Goal: Task Accomplishment & Management: Manage account settings

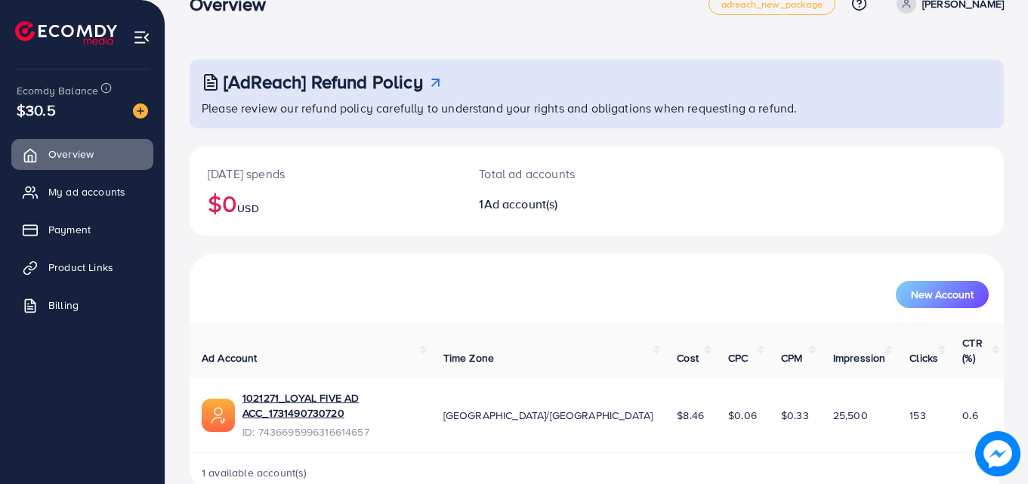
scroll to position [36, 0]
click at [87, 179] on link "My ad accounts" at bounding box center [82, 192] width 142 height 30
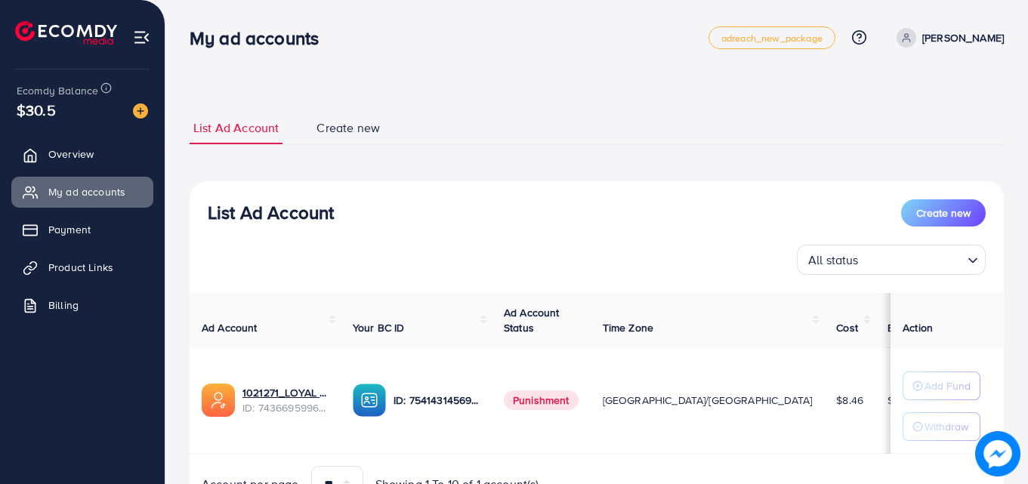
click at [89, 325] on ul "Overview My ad accounts Payment Product Links Billing" at bounding box center [82, 234] width 165 height 203
click at [89, 319] on link "Billing" at bounding box center [82, 305] width 142 height 30
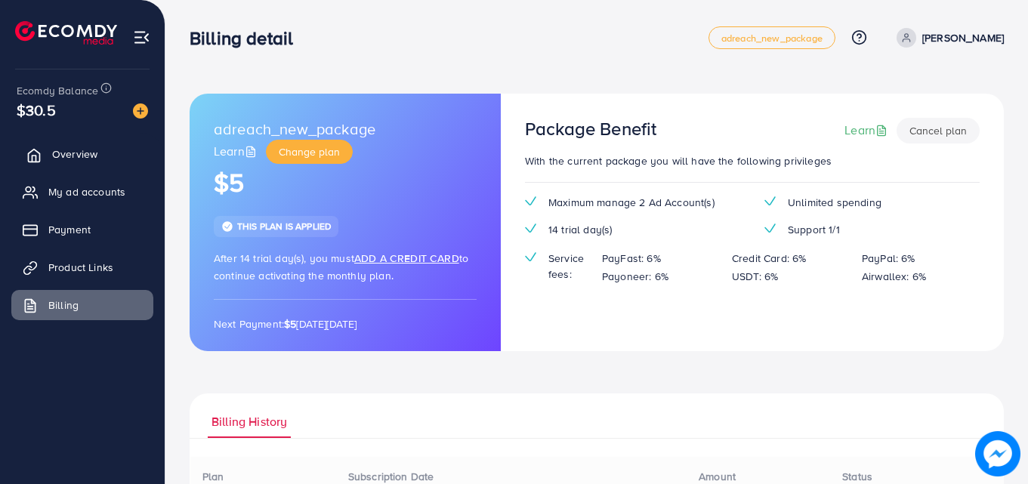
click at [64, 154] on span "Overview" at bounding box center [74, 154] width 45 height 15
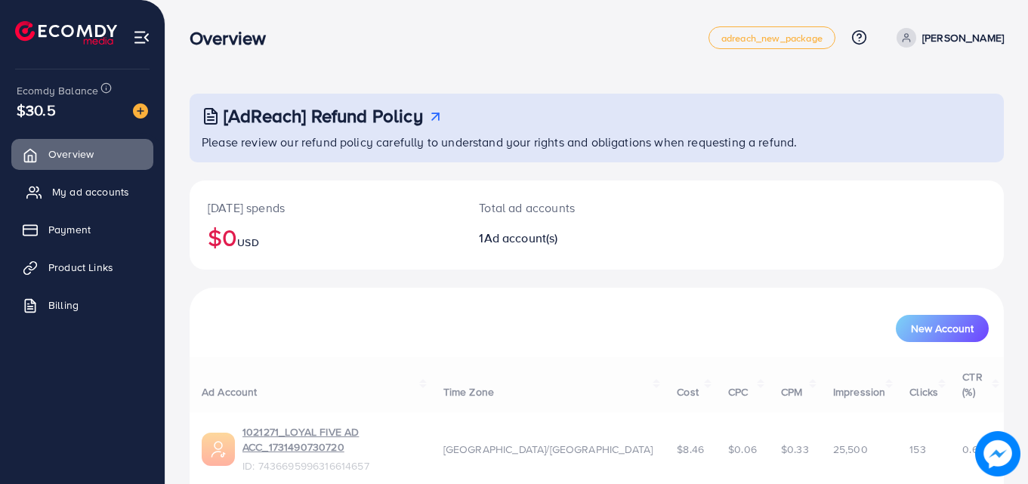
click at [62, 199] on span "My ad accounts" at bounding box center [90, 191] width 77 height 15
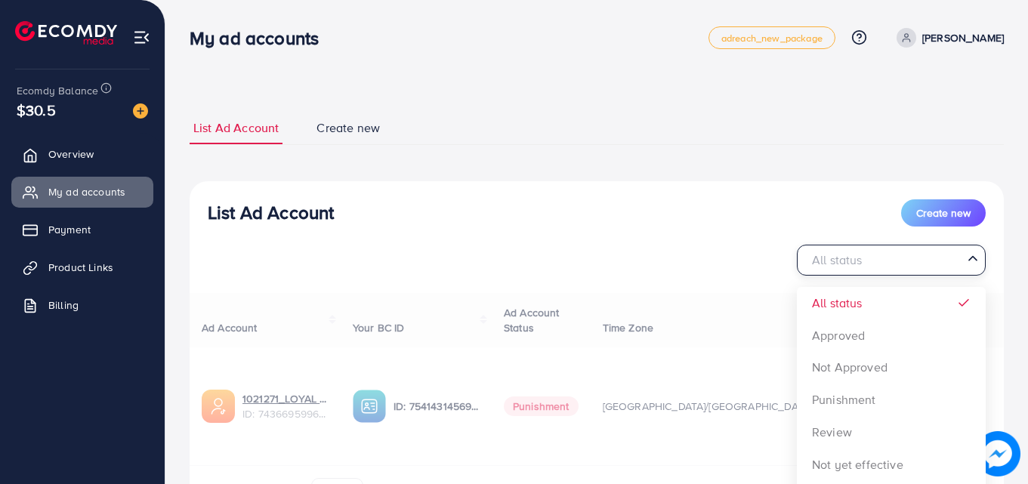
click at [871, 261] on input "Search for option" at bounding box center [883, 260] width 158 height 23
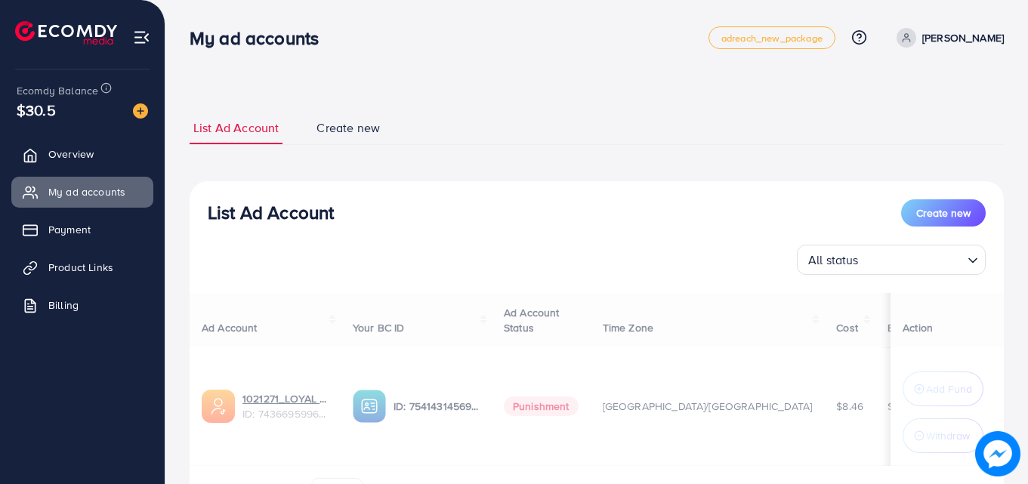
click at [761, 210] on div "List Ad Account Create new" at bounding box center [597, 212] width 778 height 27
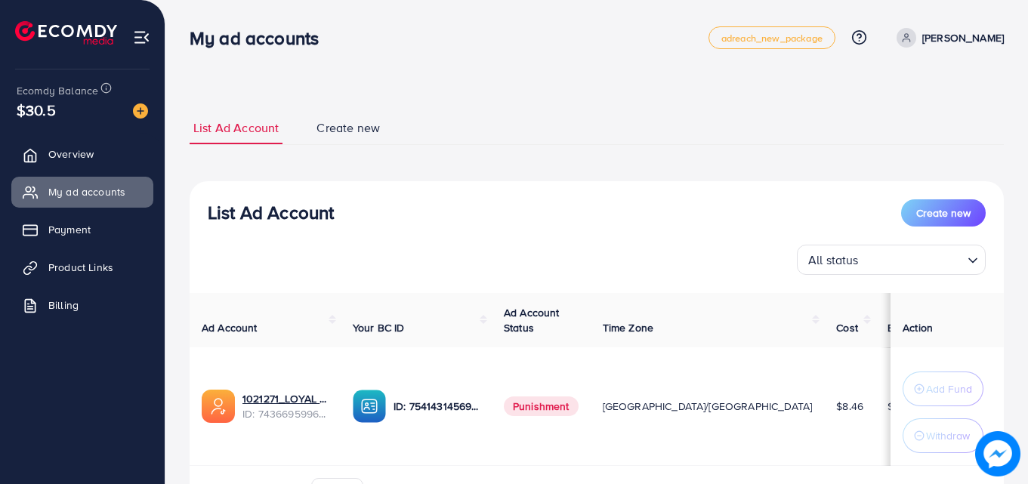
click at [727, 320] on th "Time Zone" at bounding box center [708, 320] width 234 height 55
click at [736, 335] on th "Time Zone" at bounding box center [708, 320] width 234 height 55
click at [333, 129] on span "Create new" at bounding box center [348, 127] width 63 height 17
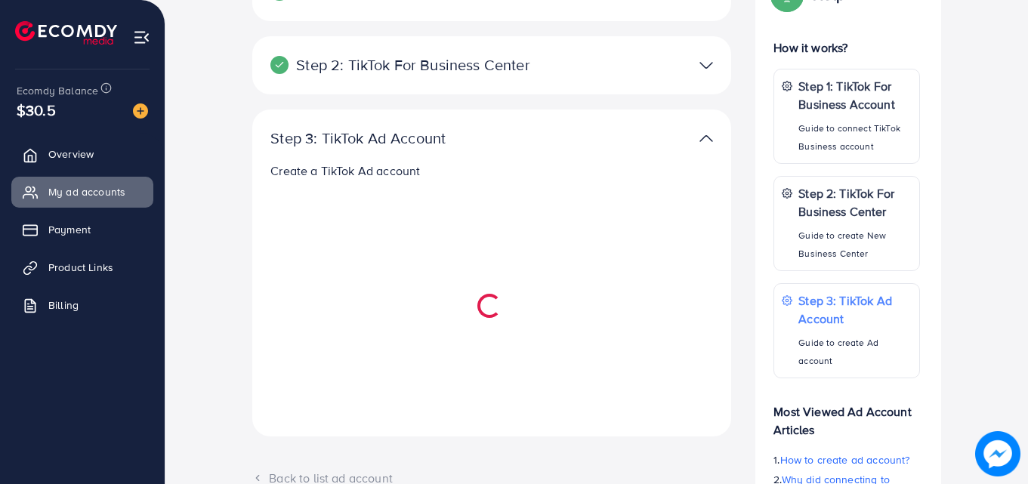
scroll to position [174, 0]
